Goal: Information Seeking & Learning: Learn about a topic

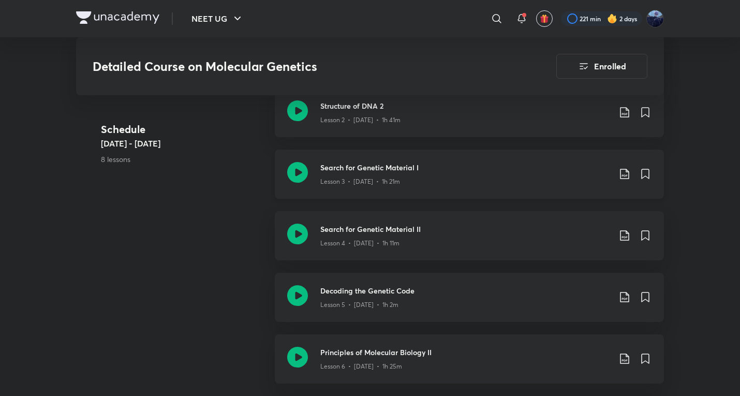
scroll to position [863, 0]
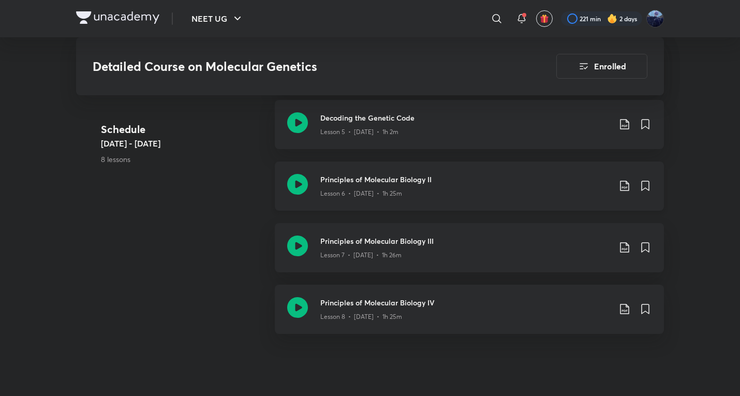
click at [384, 202] on div "Principles of Molecular Biology II Lesson 6 • Sep 2 • 1h 25m" at bounding box center [469, 186] width 389 height 49
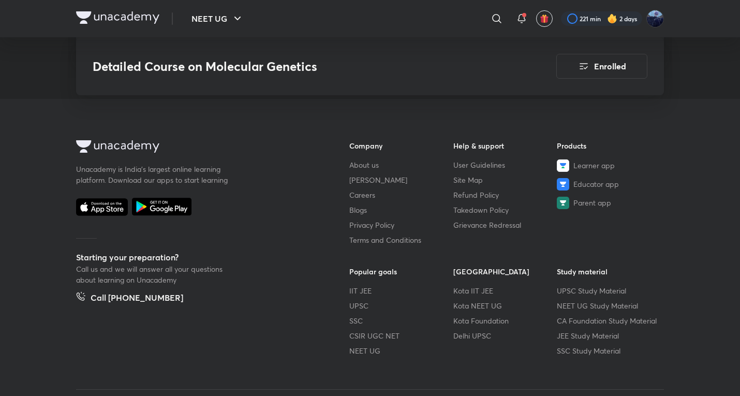
scroll to position [1441, 0]
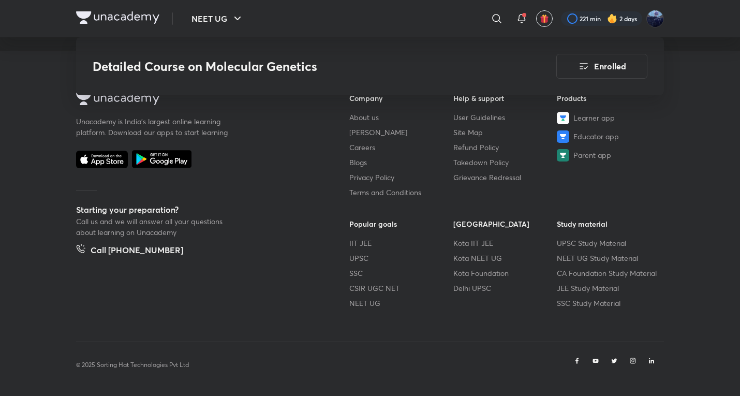
scroll to position [863, 0]
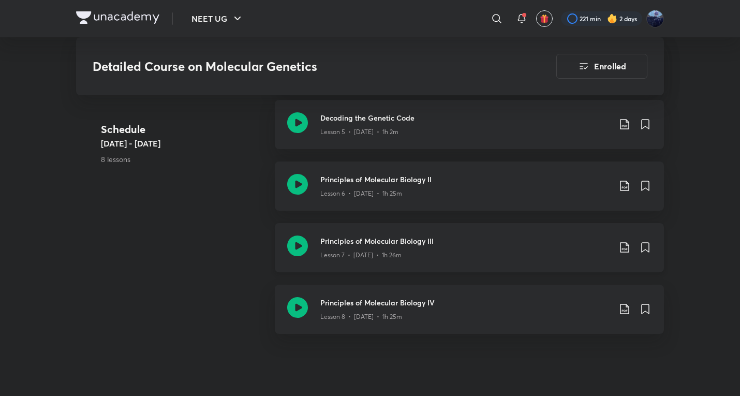
click at [341, 244] on h3 "Principles of Molecular Biology III" at bounding box center [465, 241] width 290 height 11
click at [353, 200] on div "Principles of Molecular Biology II Lesson 6 • Sep 2 • 1h 25m" at bounding box center [469, 186] width 389 height 49
click at [480, 252] on div "Lesson 7 • Sep 4 • 1h 26m" at bounding box center [465, 252] width 290 height 13
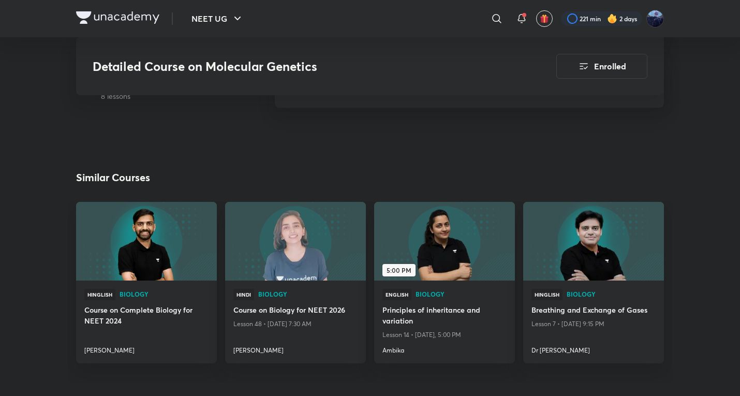
scroll to position [1091, 0]
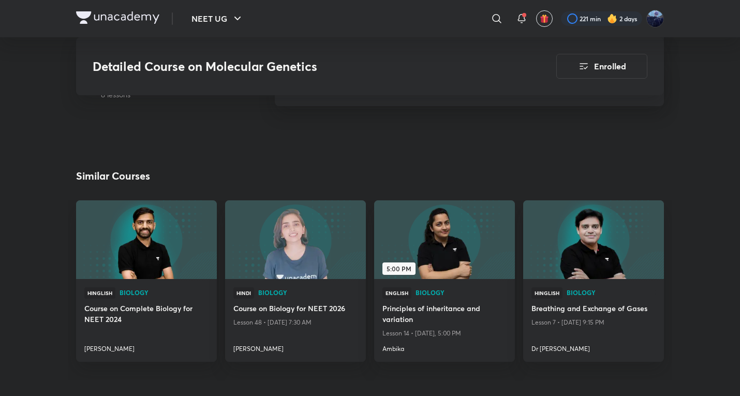
scroll to position [863, 0]
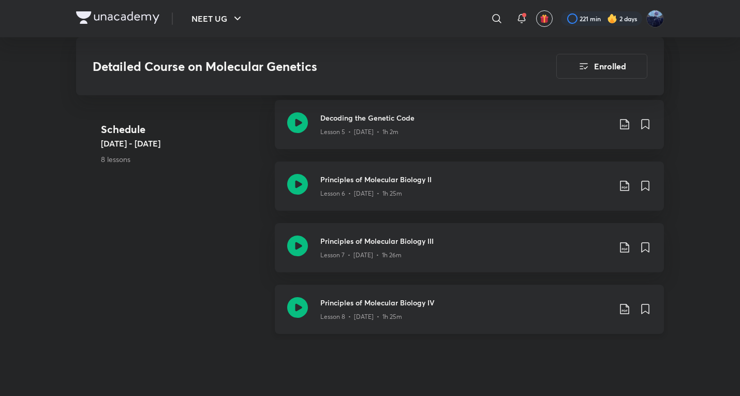
click at [376, 326] on div "Principles of Molecular Biology IV Lesson 8 • Sep 6 • 1h 25m" at bounding box center [469, 309] width 389 height 49
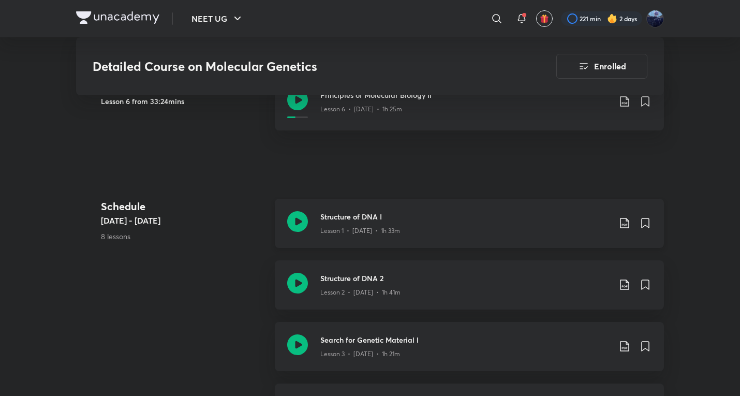
scroll to position [691, 0]
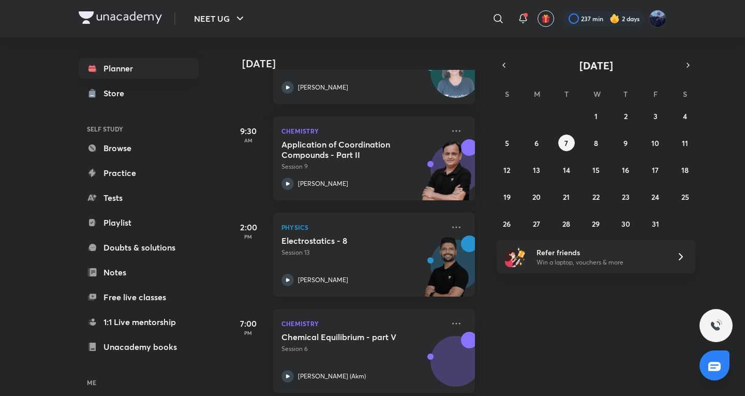
scroll to position [315, 0]
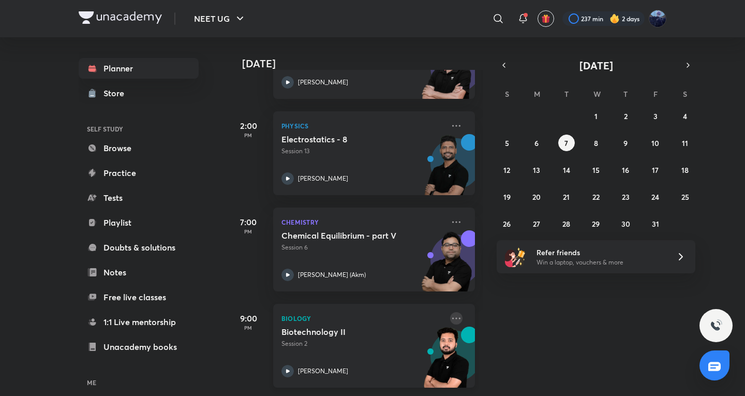
click at [450, 312] on icon at bounding box center [456, 318] width 12 height 12
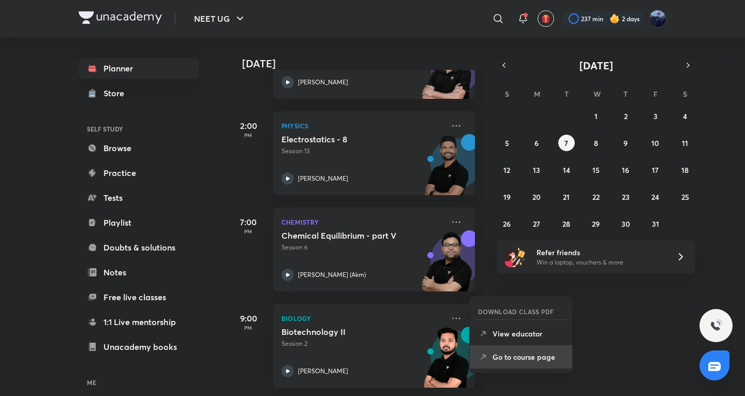
click at [530, 364] on li "Go to course page" at bounding box center [521, 356] width 103 height 23
